Goal: Find specific page/section: Find specific page/section

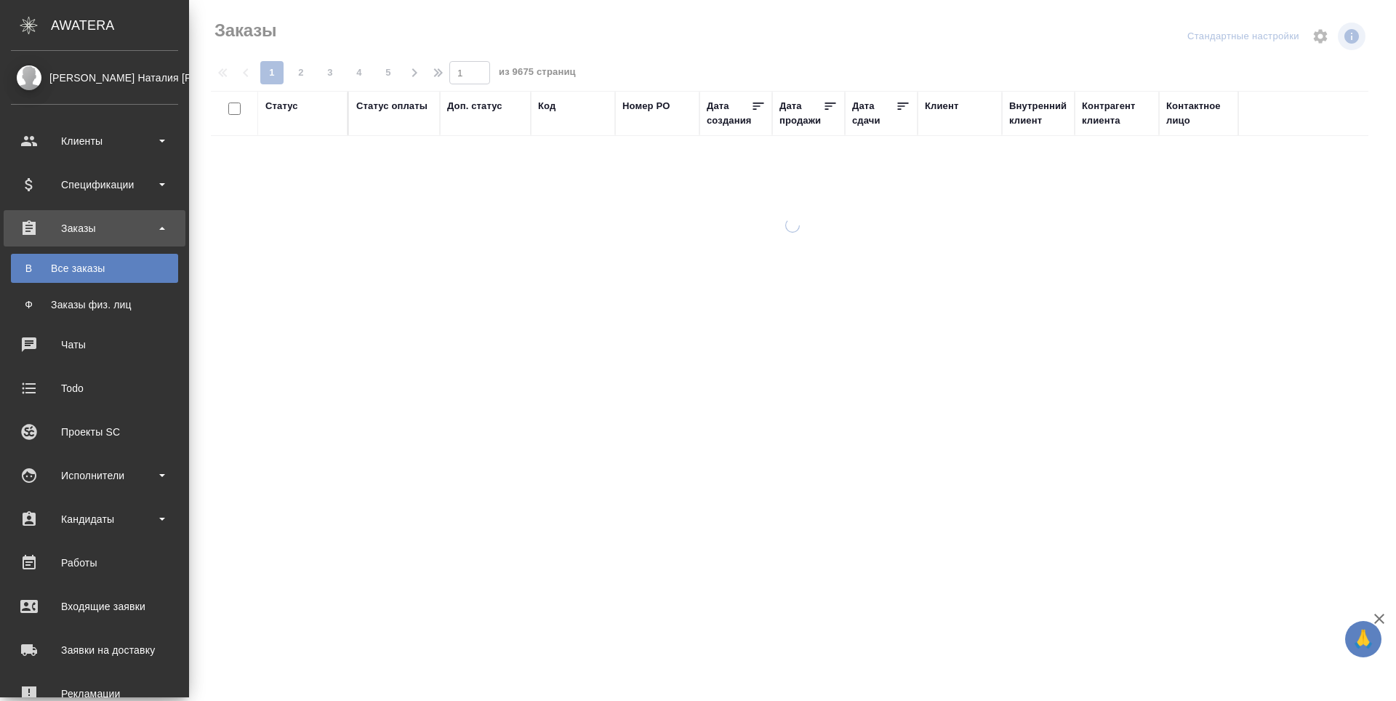
click at [45, 484] on div "Исполнители" at bounding box center [94, 476] width 167 height 22
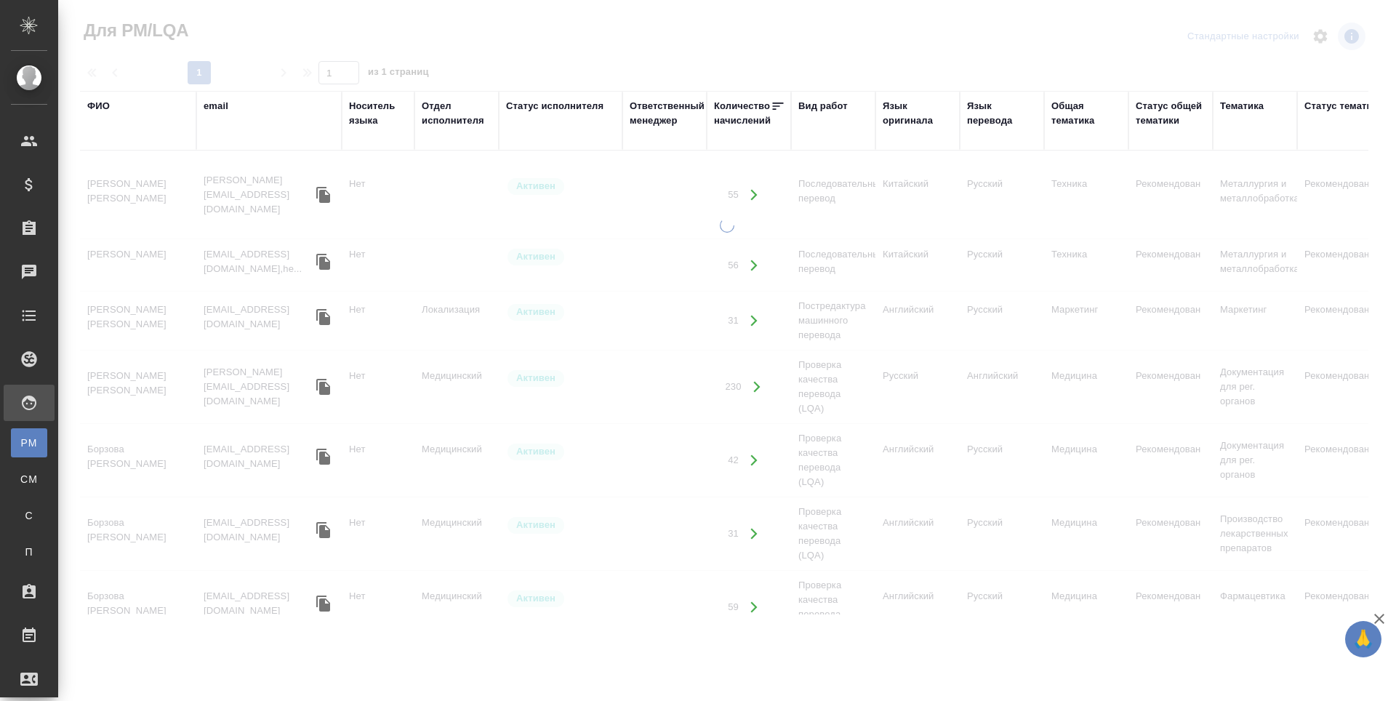
click at [100, 107] on div "ФИО" at bounding box center [98, 106] width 23 height 15
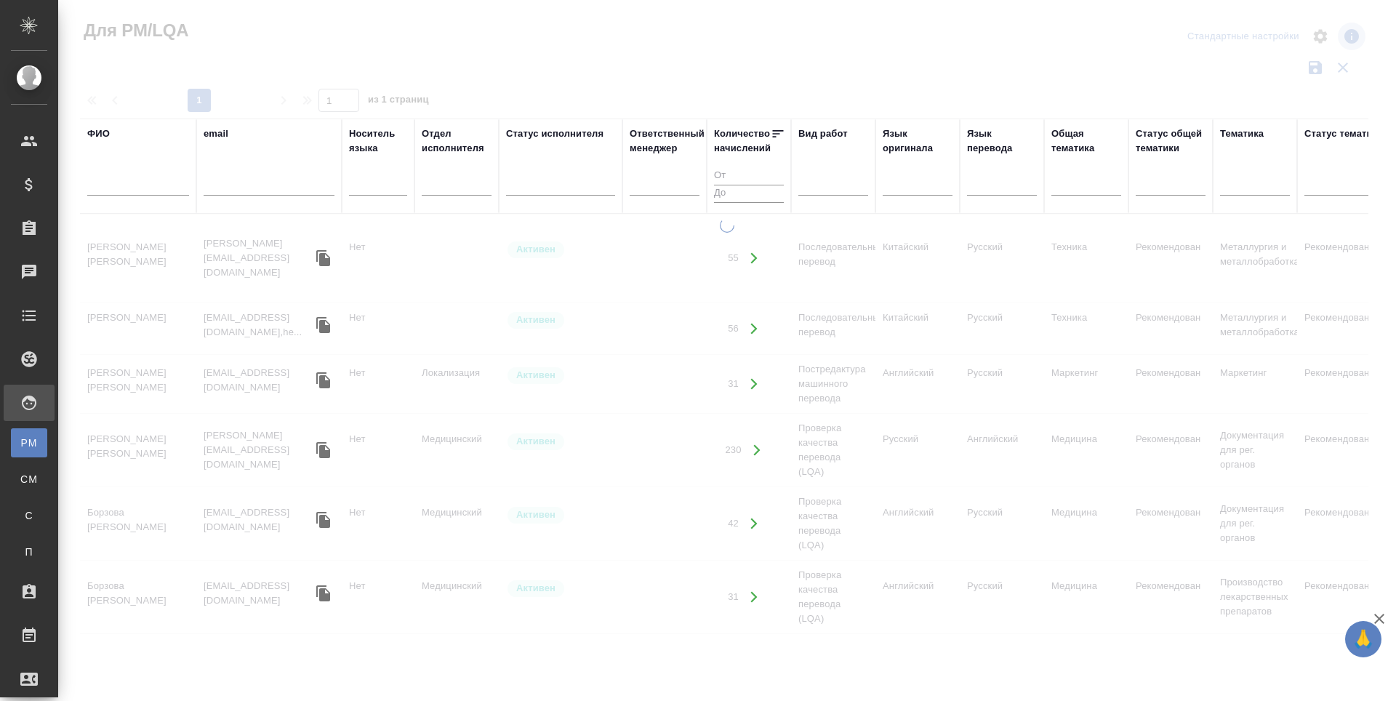
click at [96, 191] on input "text" at bounding box center [138, 186] width 102 height 18
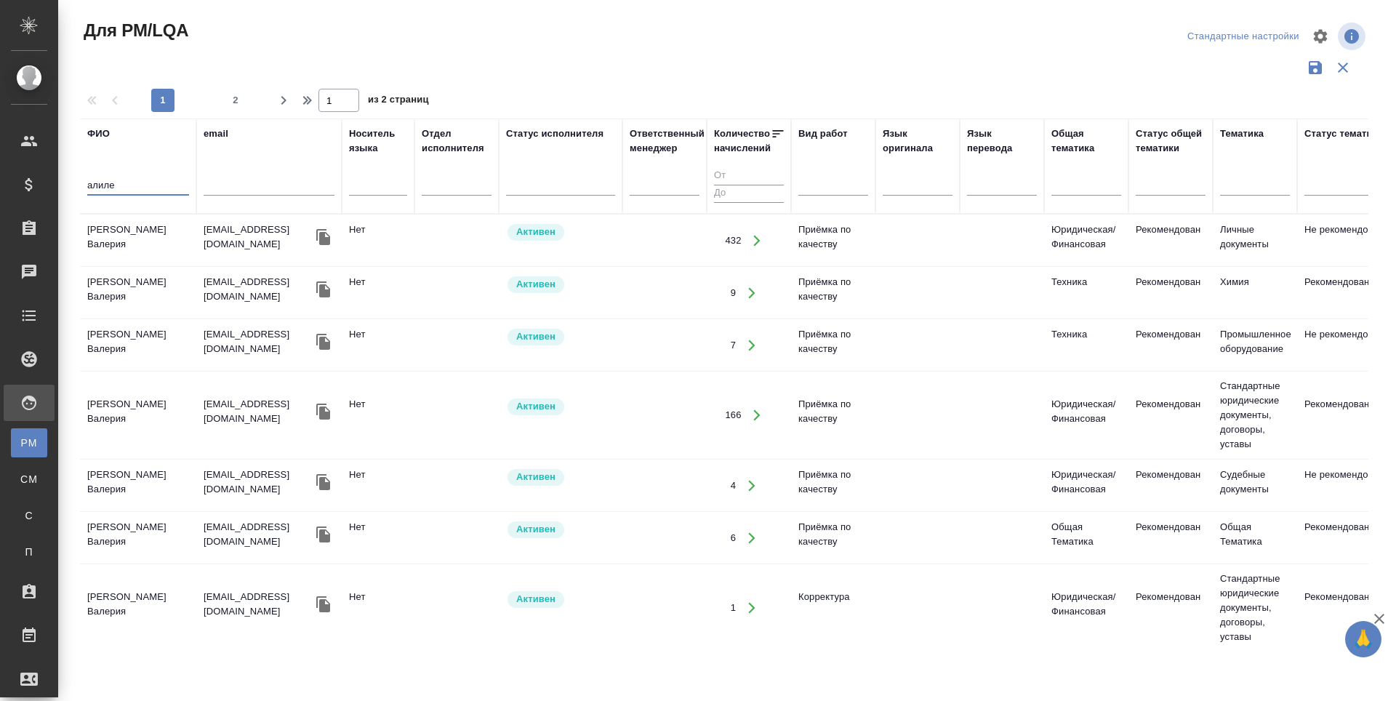
type input "алиле"
click at [129, 237] on td "[PERSON_NAME]" at bounding box center [138, 240] width 116 height 51
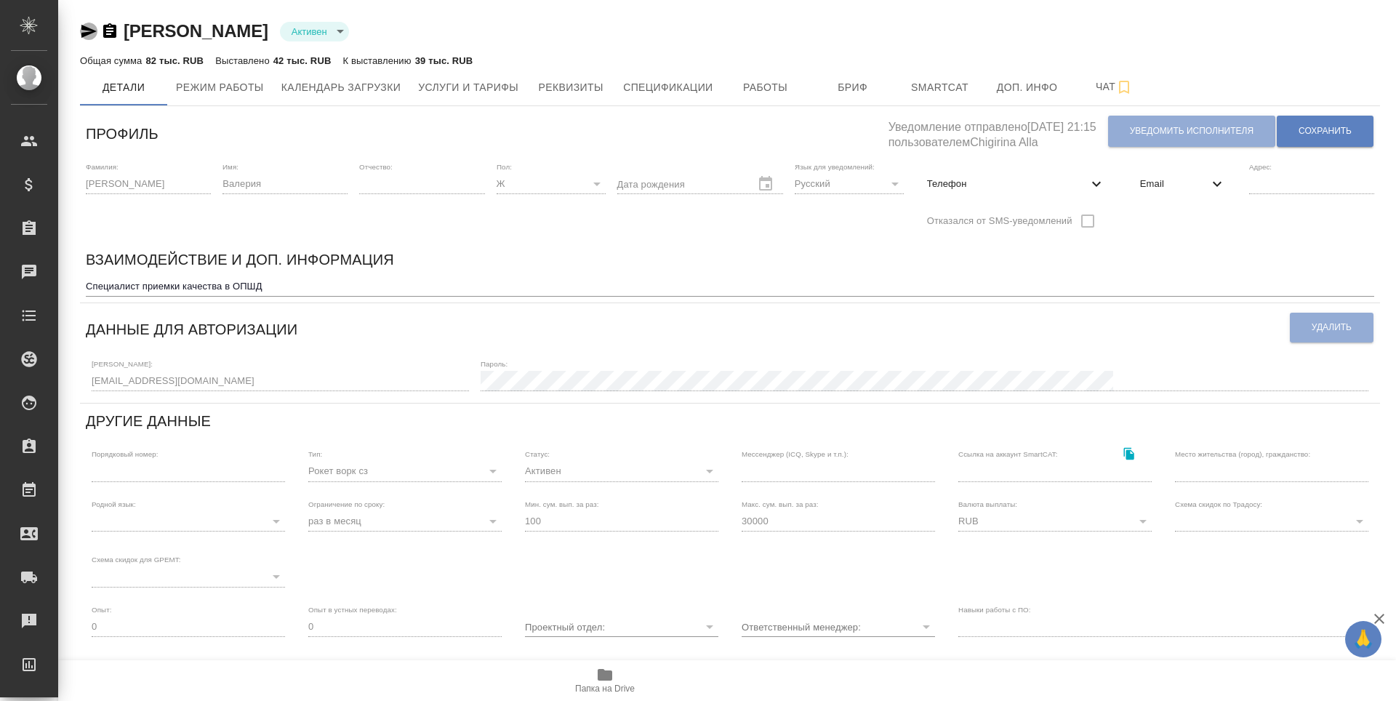
click at [83, 31] on icon "button" at bounding box center [88, 31] width 17 height 17
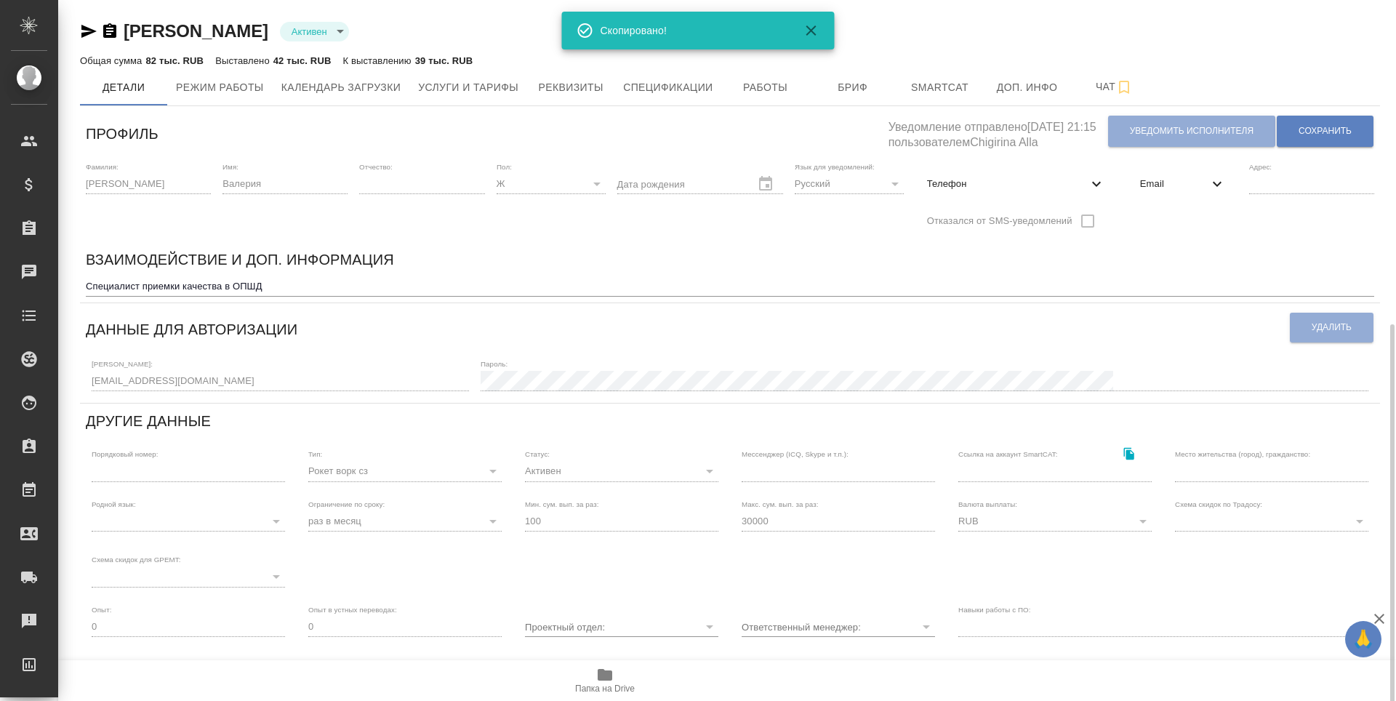
scroll to position [180, 0]
